Goal: Obtain resource: Obtain resource

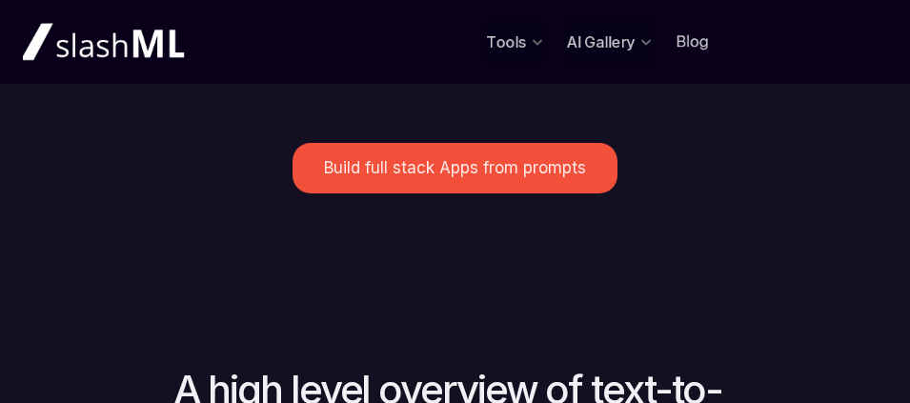
scroll to position [651, 0]
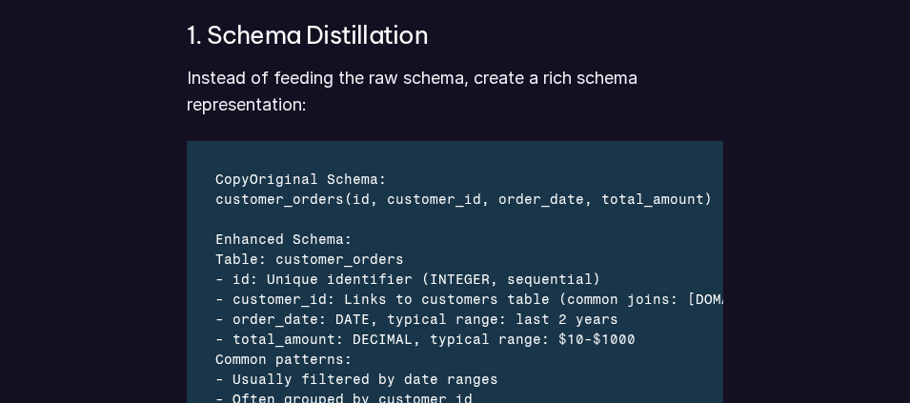
scroll to position [1860, 0]
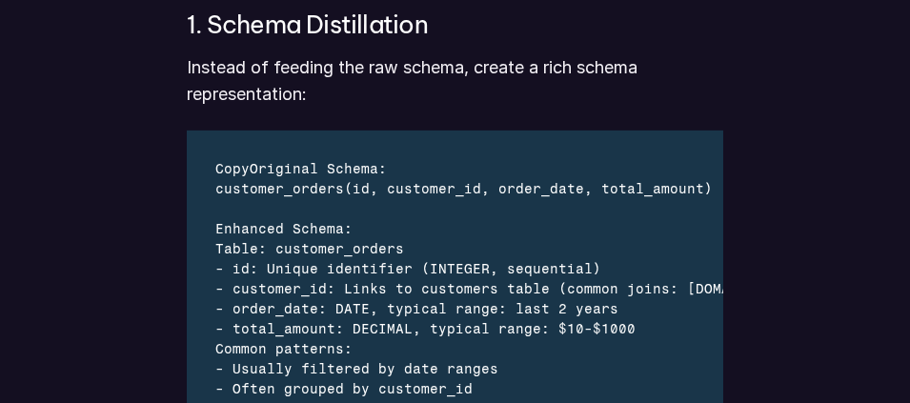
click at [496, 233] on div "Enhanced Schema:" at bounding box center [576, 229] width 722 height 20
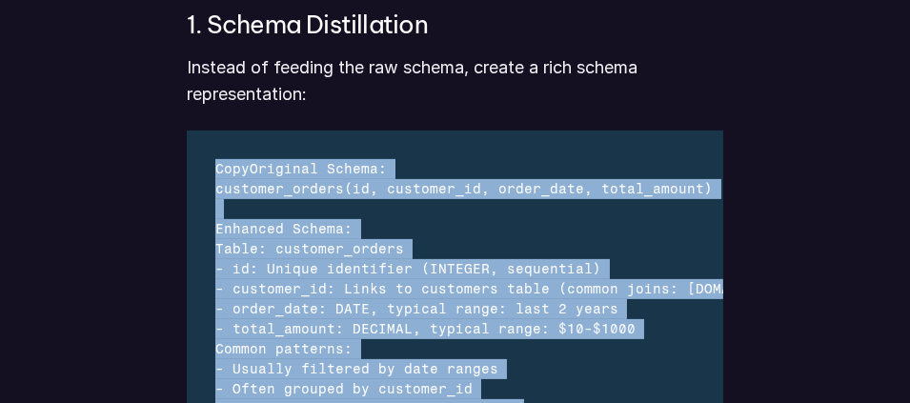
drag, startPoint x: 216, startPoint y: 166, endPoint x: 513, endPoint y: 397, distance: 376.2
click at [513, 397] on div "CopyOriginal Schema: customer_orders(id, customer_id, order_date, total_amount)…" at bounding box center [577, 289] width 780 height 317
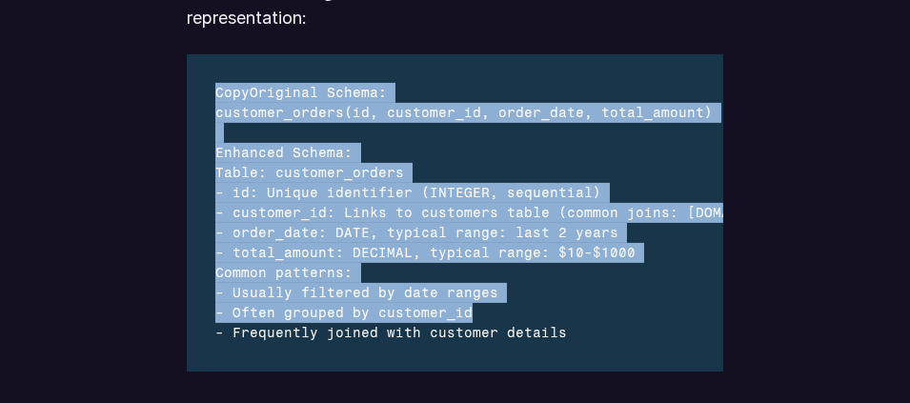
scroll to position [1967, 0]
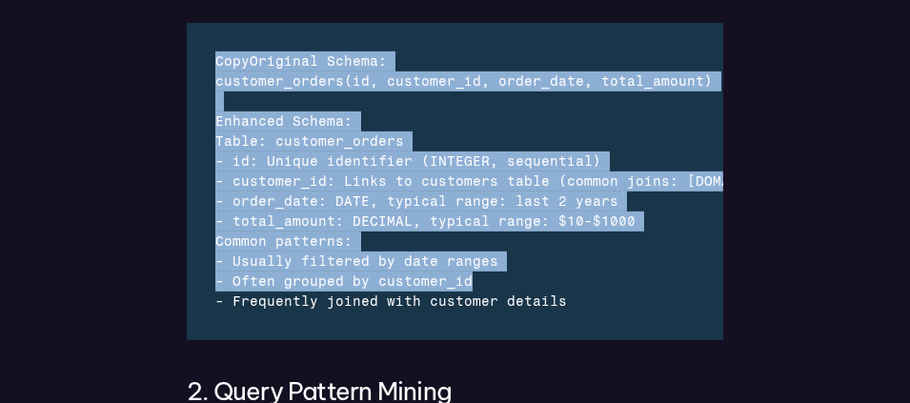
click at [449, 100] on div "Code Editor for example.md" at bounding box center [576, 102] width 722 height 20
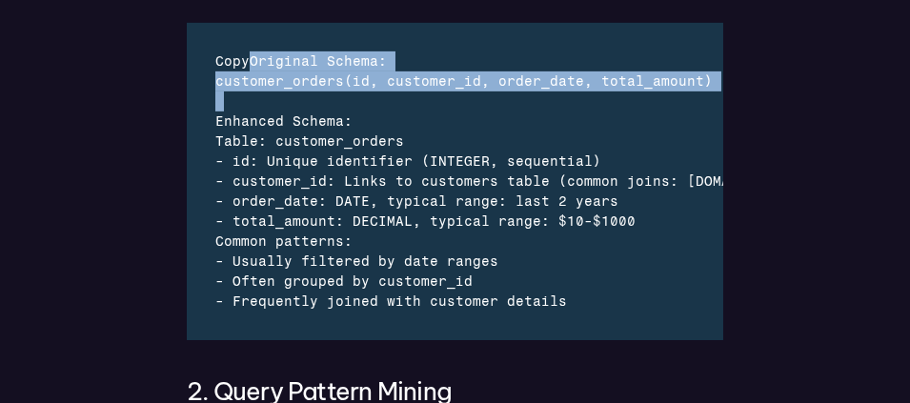
drag, startPoint x: 249, startPoint y: 61, endPoint x: 579, endPoint y: 92, distance: 331.3
click at [579, 92] on div "CopyOriginal Schema: customer_orders(id, customer_id, order_date, total_amount)…" at bounding box center [577, 181] width 780 height 317
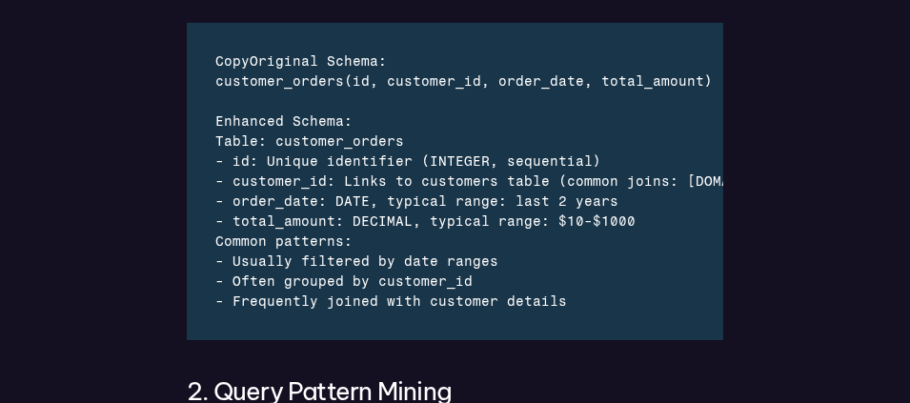
click at [405, 117] on div "Enhanced Schema:" at bounding box center [576, 122] width 722 height 20
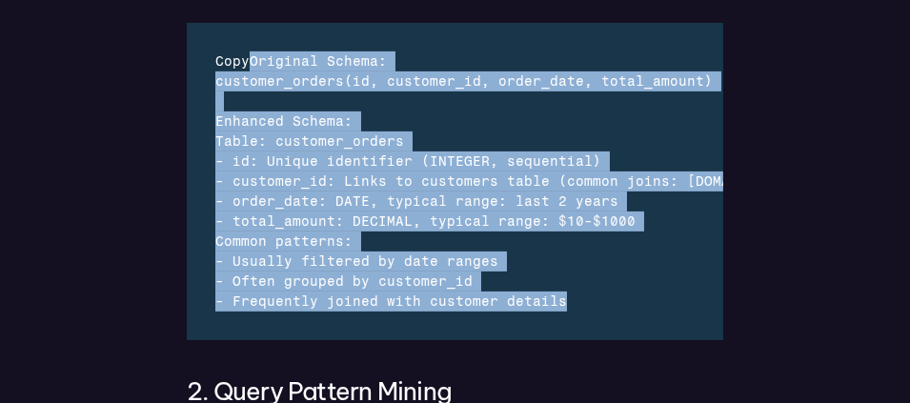
drag, startPoint x: 250, startPoint y: 58, endPoint x: 562, endPoint y: 297, distance: 393.7
click at [562, 297] on div "CopyOriginal Schema: customer_orders(id, customer_id, order_date, total_amount)…" at bounding box center [577, 181] width 780 height 317
copy div "Original Schema: customer_orders(id, customer_id, order_date, total_amount) Enh…"
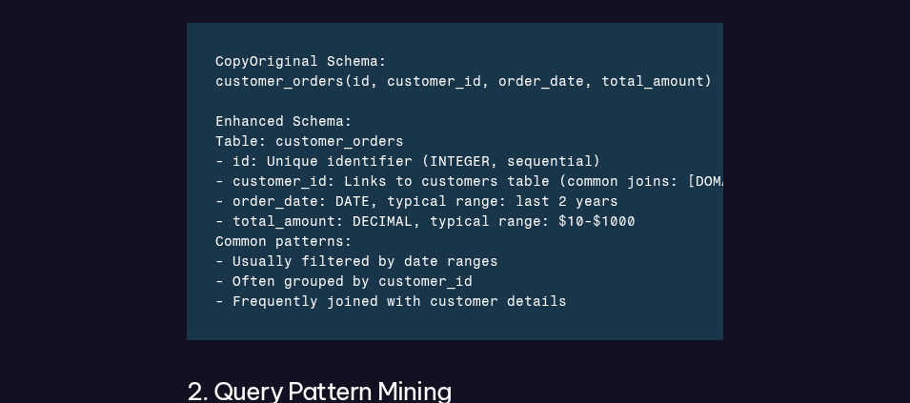
drag, startPoint x: 919, startPoint y: 107, endPoint x: 574, endPoint y: 125, distance: 345.5
click at [574, 125] on div "Enhanced Schema:" at bounding box center [576, 122] width 722 height 20
drag, startPoint x: 915, startPoint y: 113, endPoint x: 596, endPoint y: 90, distance: 320.2
click at [596, 90] on div "customer_orders(id, customer_id, order_date, total_amount)" at bounding box center [576, 81] width 722 height 20
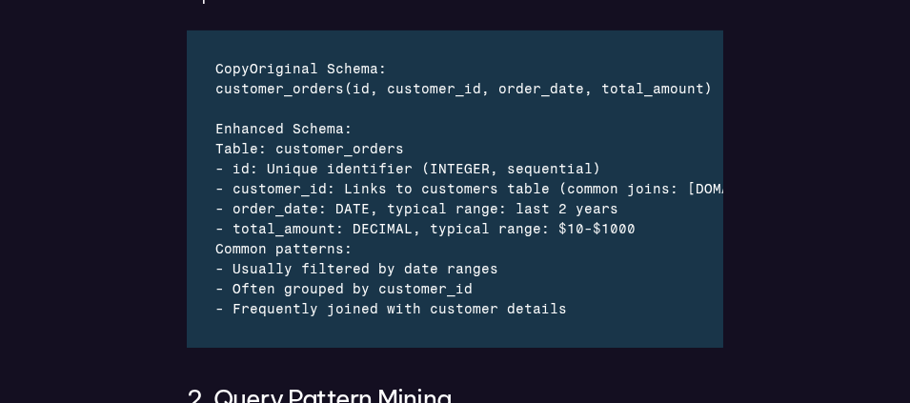
scroll to position [1939, 0]
